Goal: Information Seeking & Learning: Learn about a topic

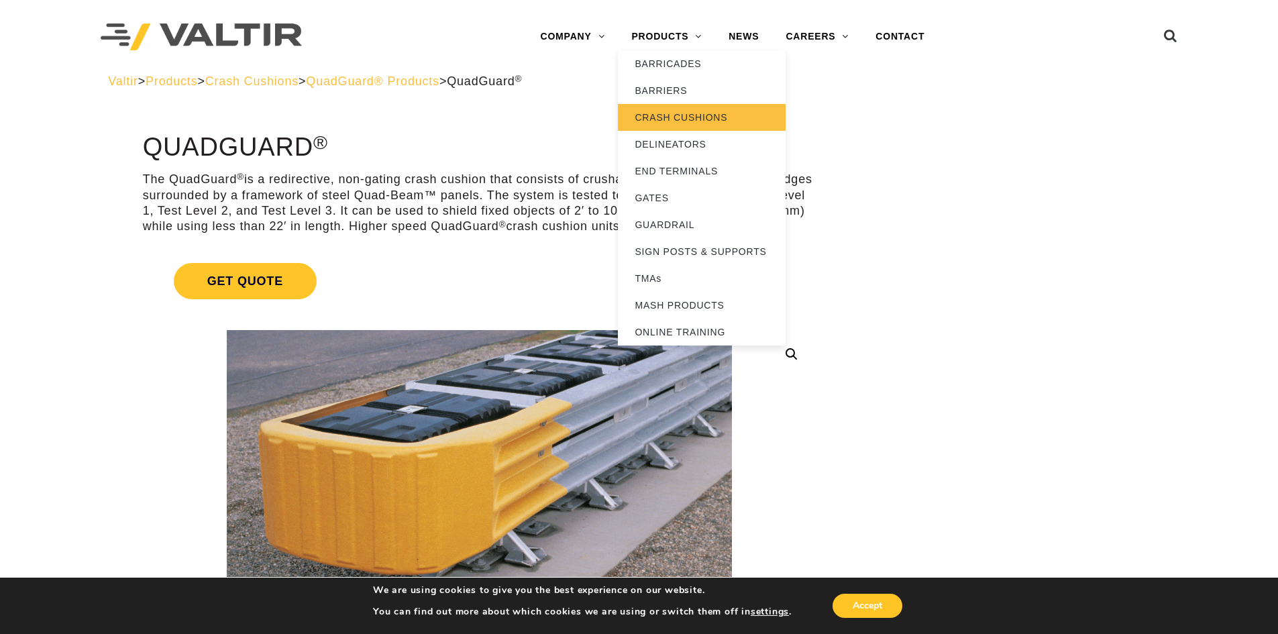
click at [690, 119] on link "CRASH CUSHIONS" at bounding box center [702, 117] width 168 height 27
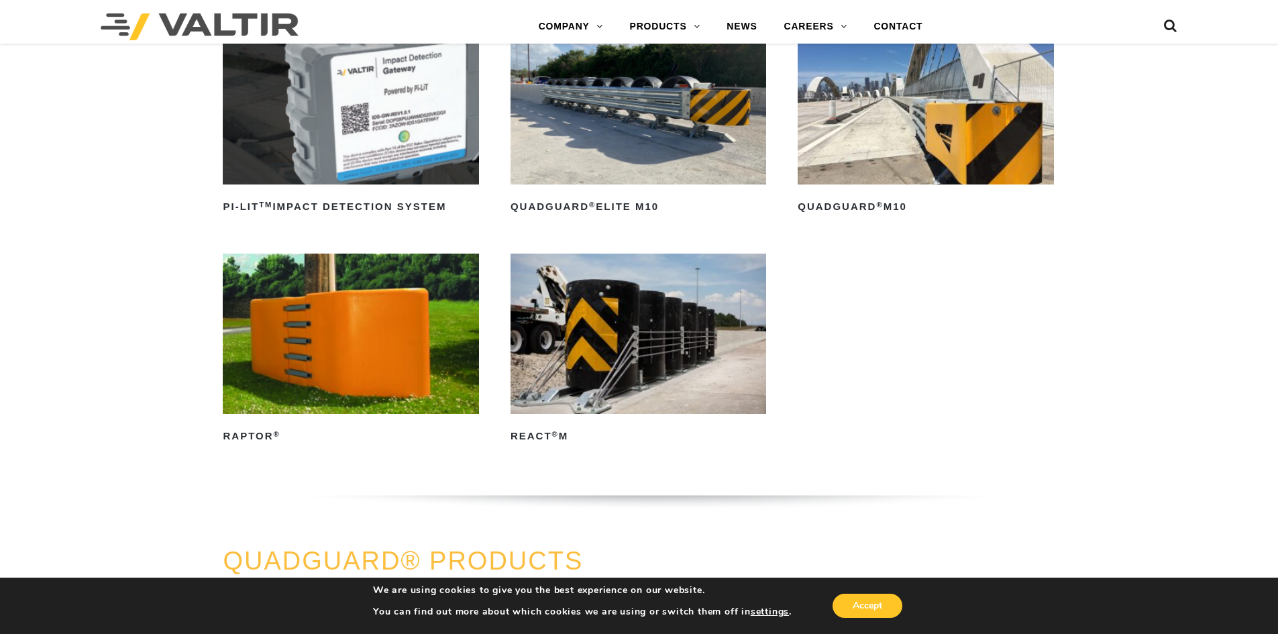
scroll to position [268, 0]
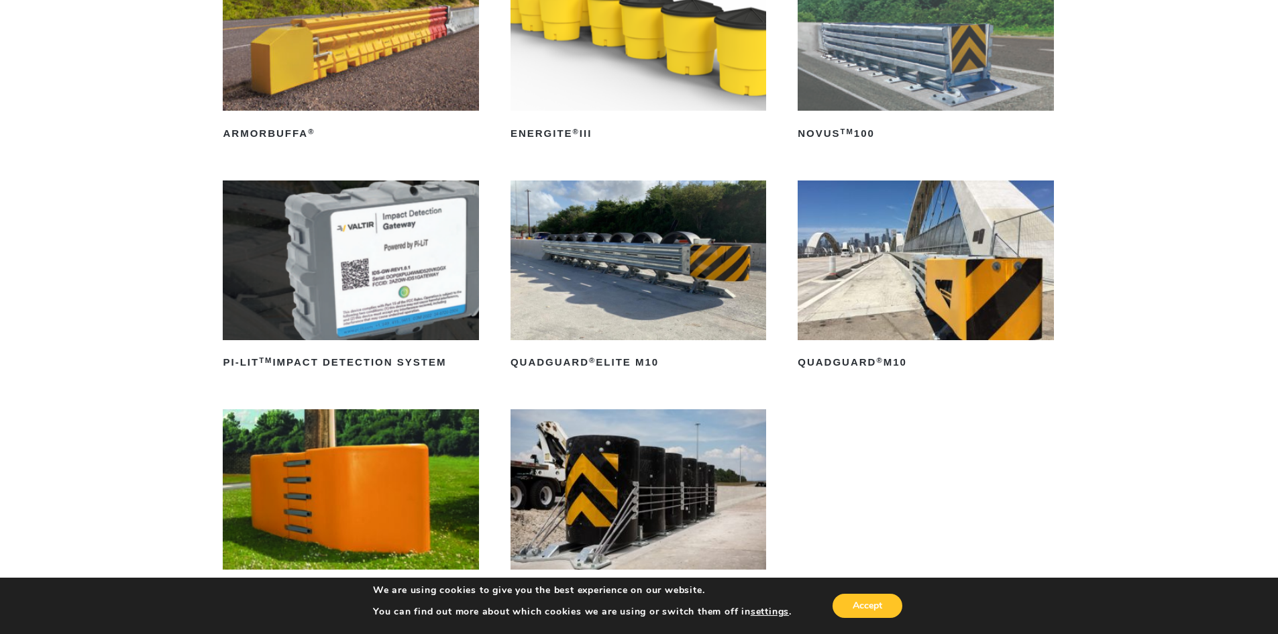
click at [946, 295] on img at bounding box center [925, 260] width 256 height 160
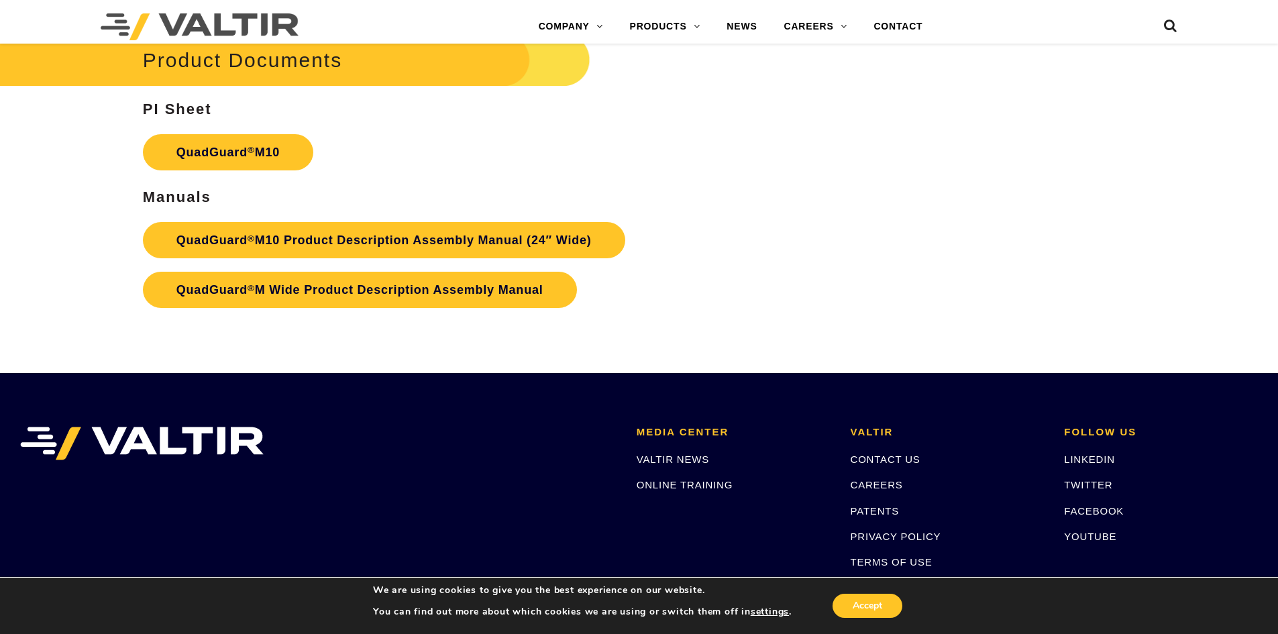
scroll to position [4896, 0]
